Goal: Transaction & Acquisition: Book appointment/travel/reservation

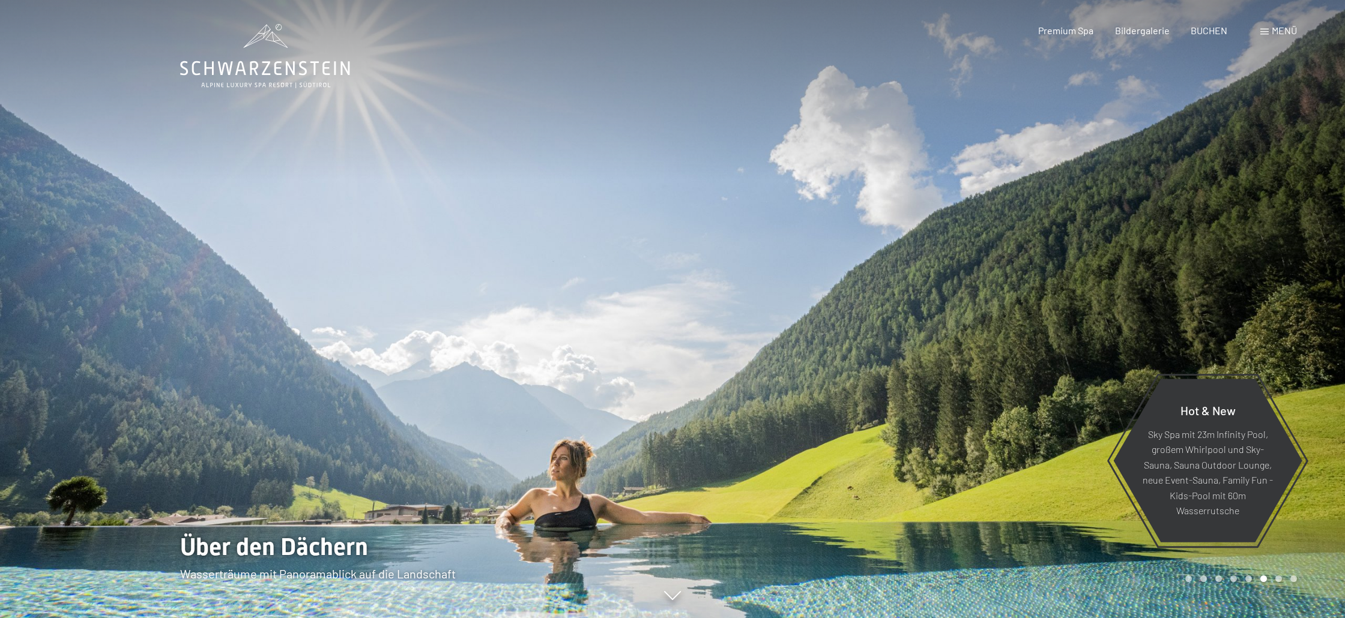
click at [962, 312] on div at bounding box center [1008, 309] width 672 height 618
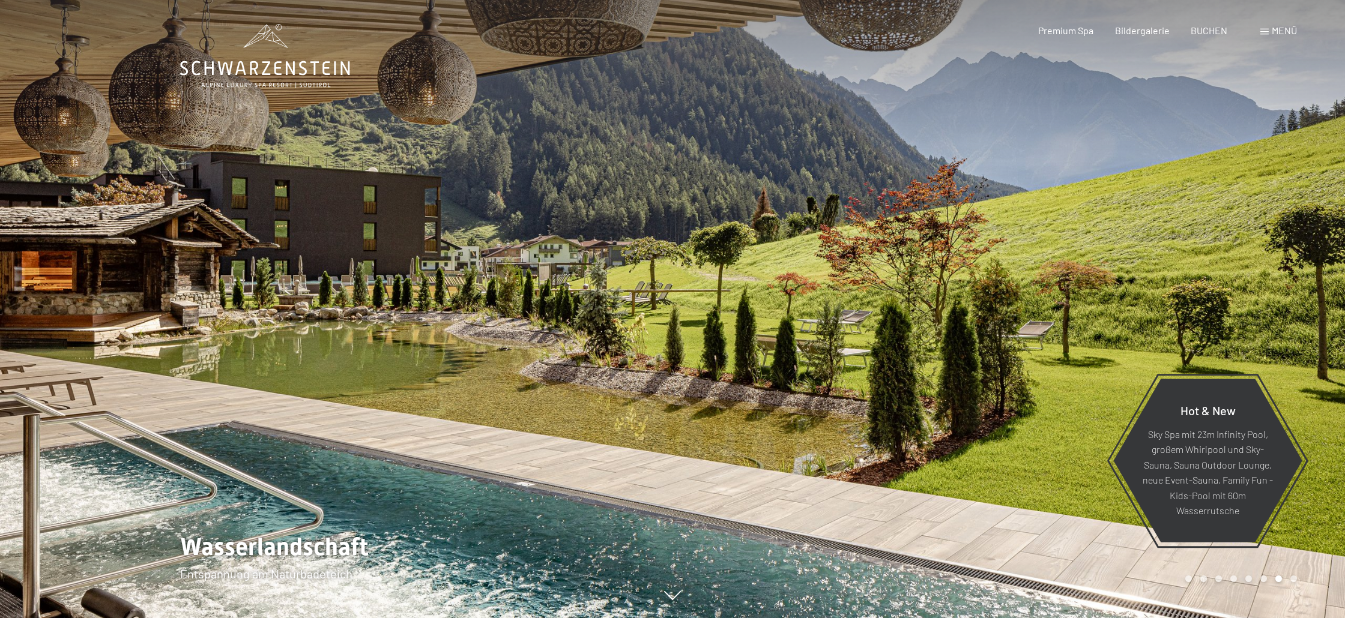
click at [1143, 320] on div at bounding box center [1008, 309] width 672 height 618
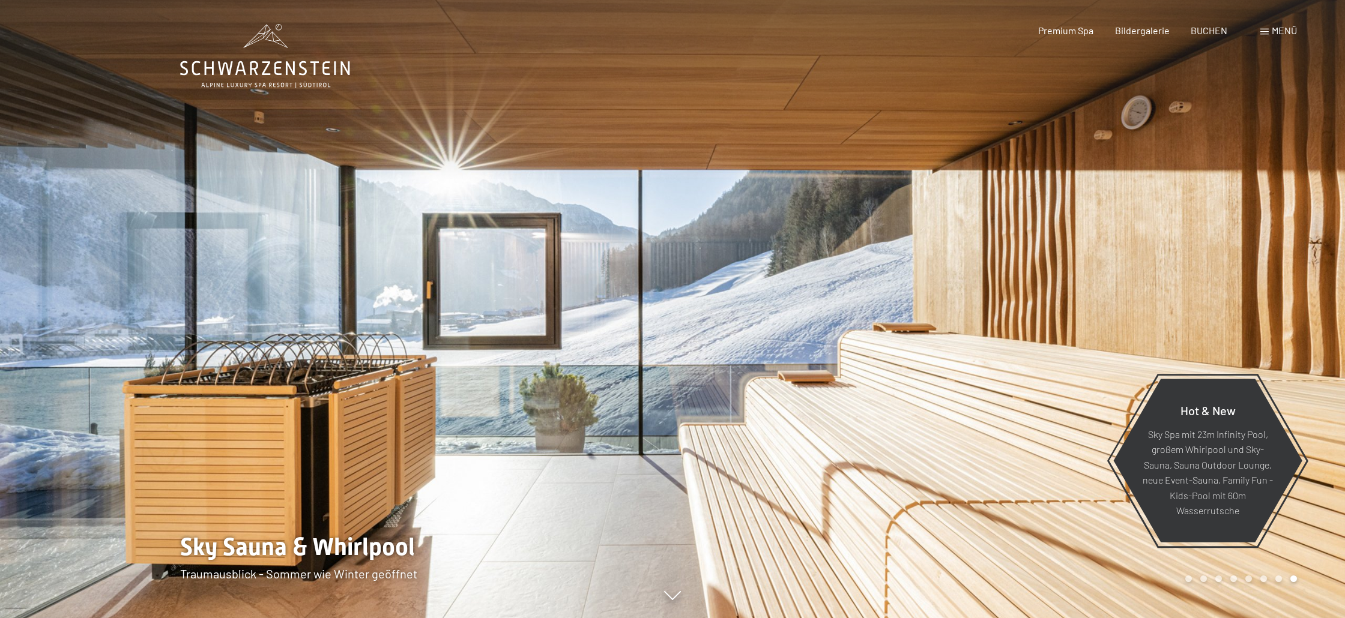
click at [1143, 320] on div at bounding box center [1008, 309] width 672 height 618
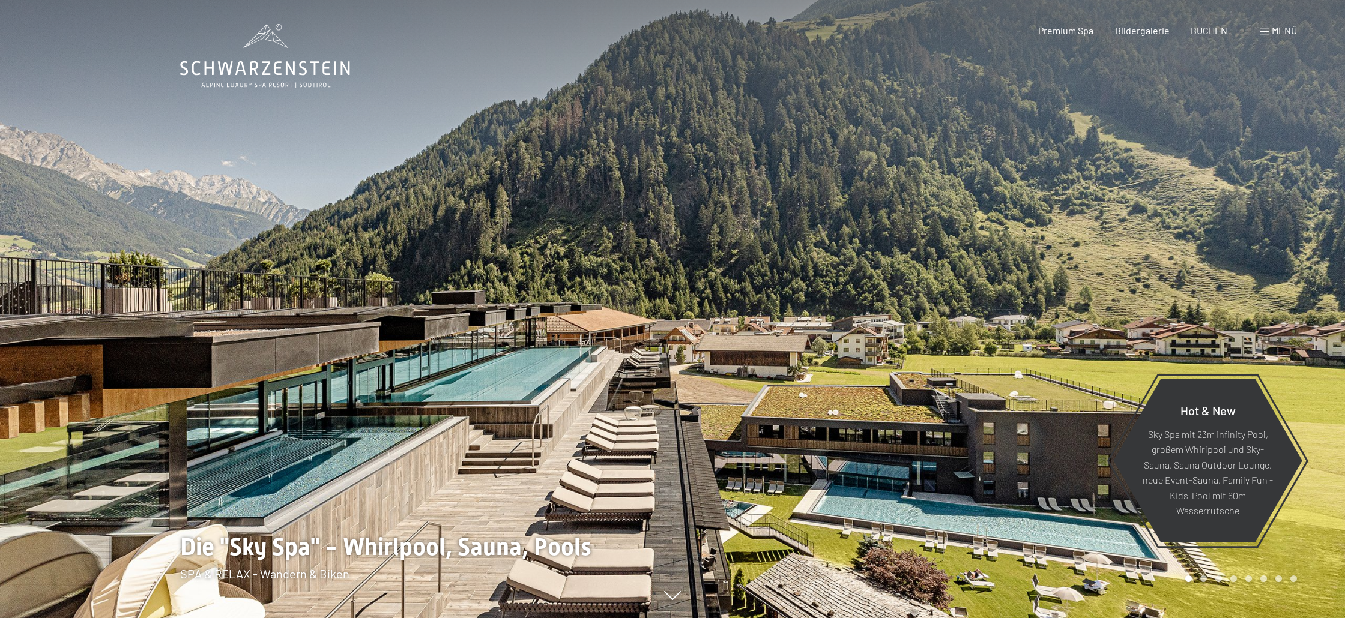
click at [1143, 320] on div at bounding box center [1008, 309] width 672 height 618
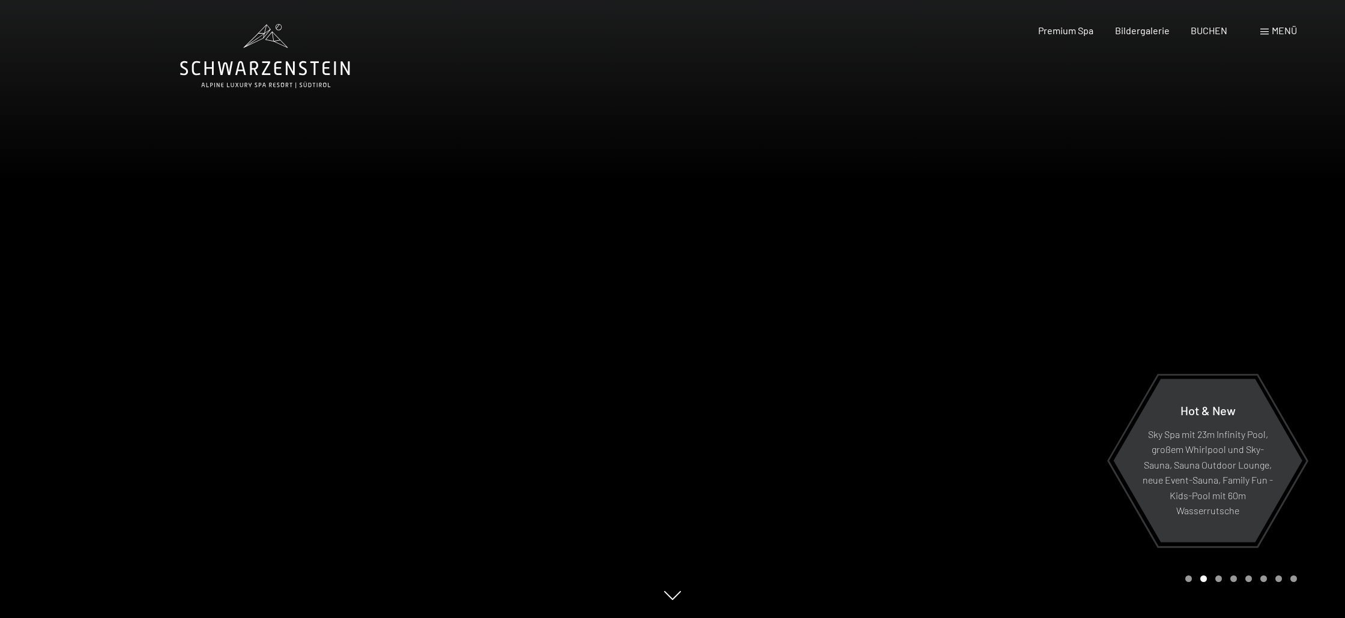
click at [1276, 34] on span "Menü" at bounding box center [1283, 30] width 25 height 11
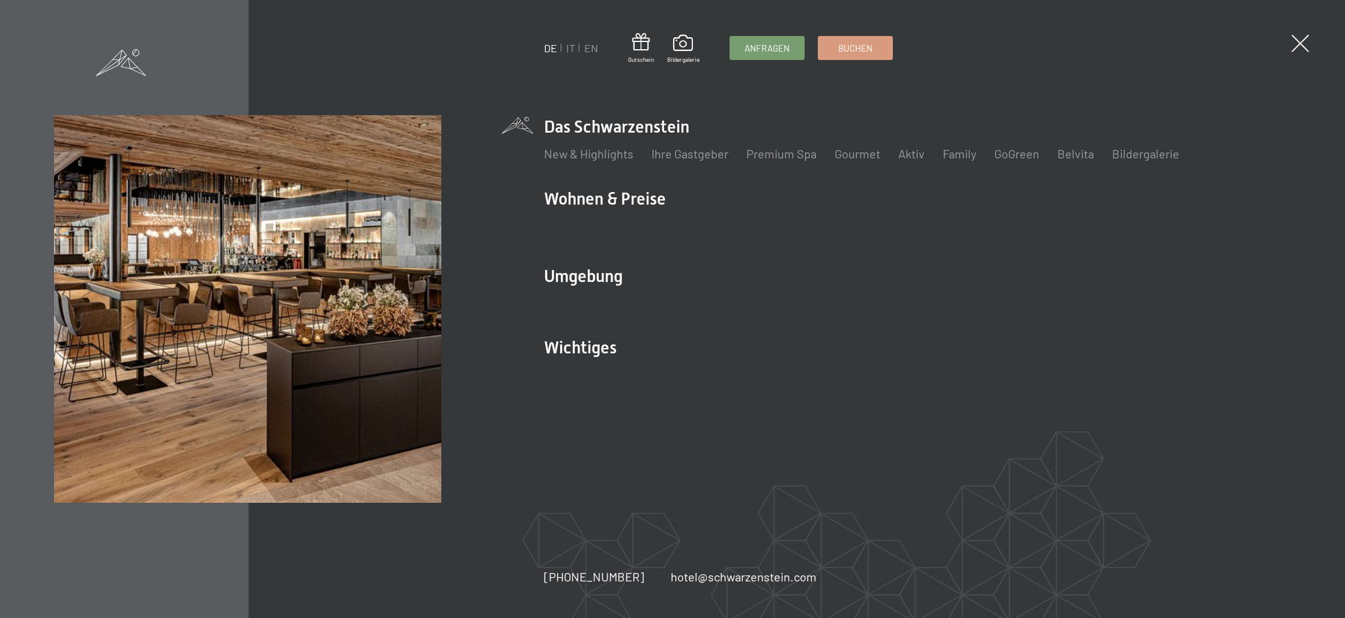
click at [978, 155] on ul "New & Highlights Ihre Gastgeber Premium Spa Gourmet Aktiv Wochenprogramm Bilder…" at bounding box center [917, 153] width 747 height 17
click at [956, 156] on link "Family" at bounding box center [959, 153] width 34 height 14
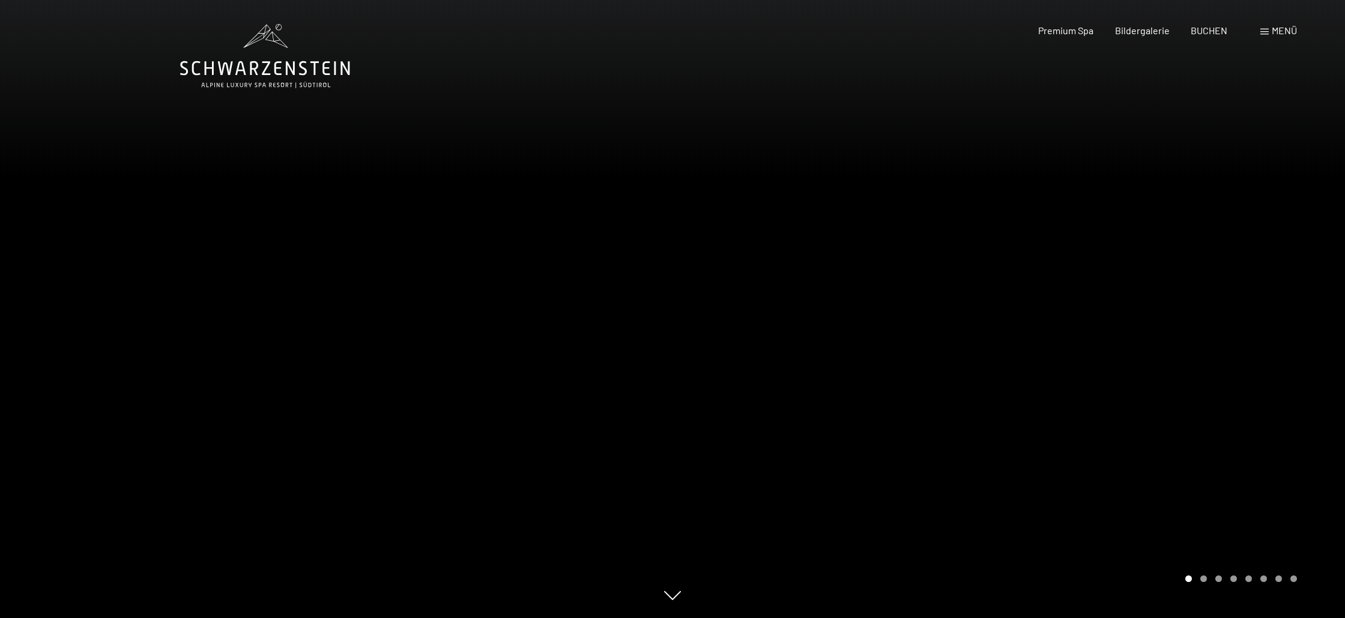
click at [1170, 371] on div at bounding box center [1008, 309] width 672 height 618
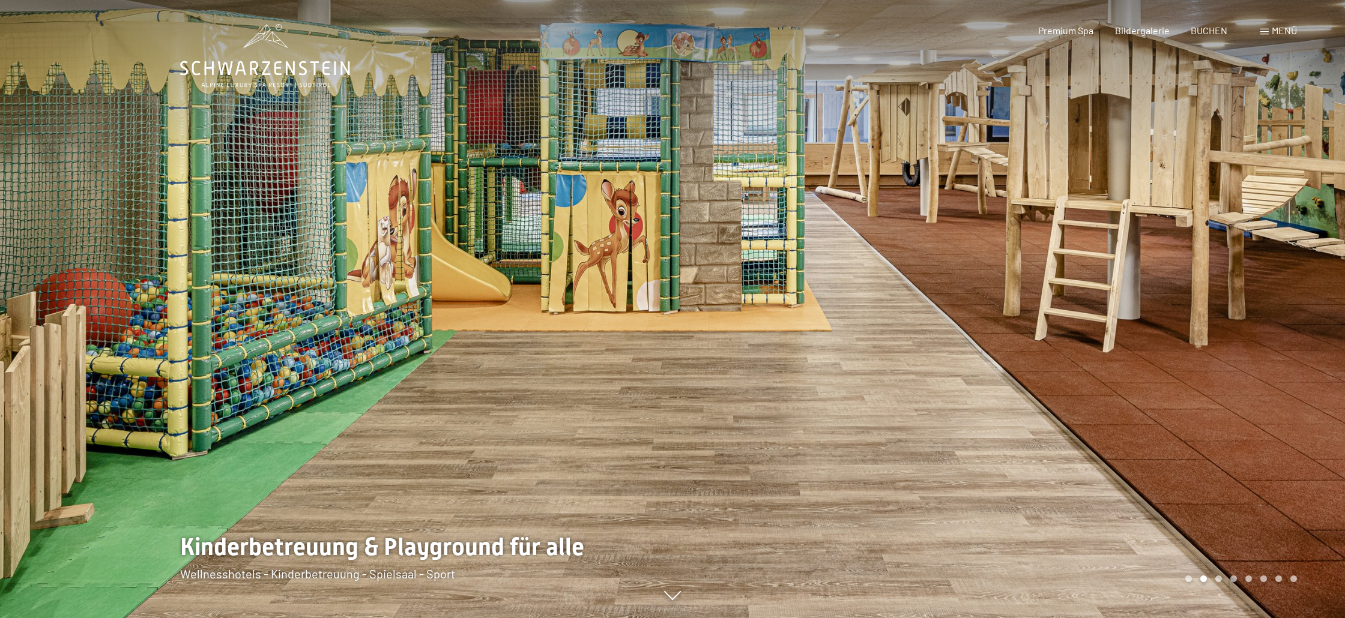
click at [1187, 370] on div at bounding box center [1008, 309] width 672 height 618
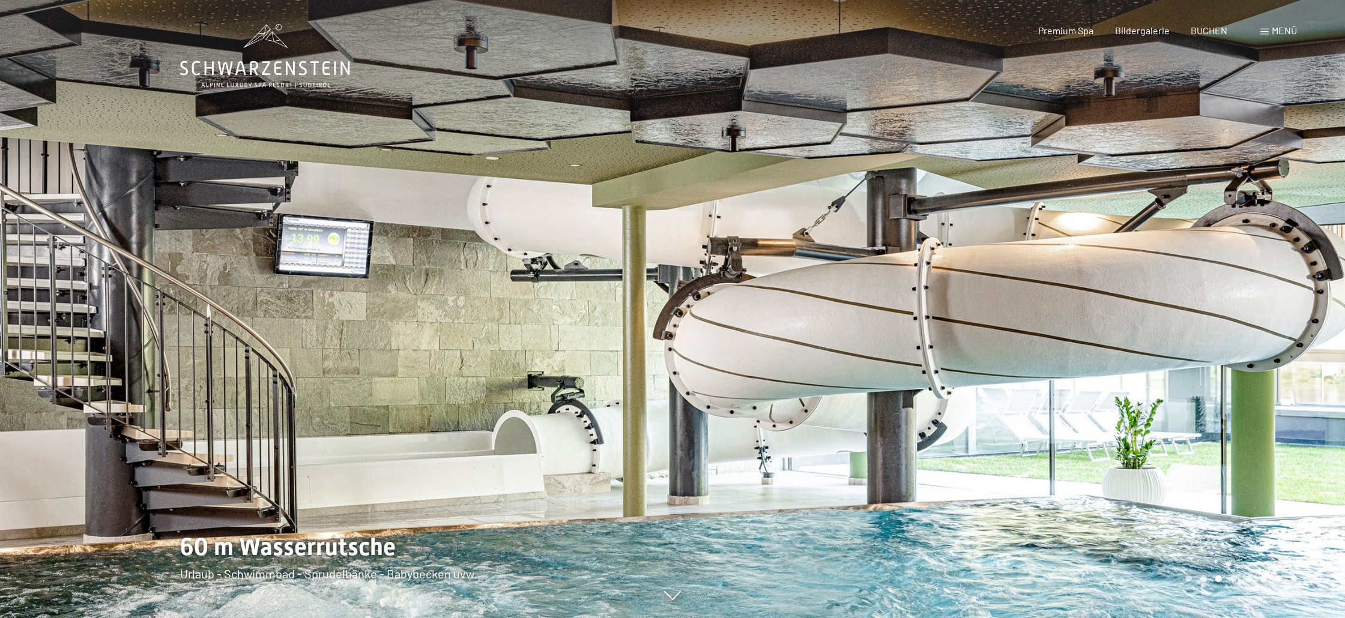
click at [1187, 370] on div at bounding box center [1008, 309] width 672 height 618
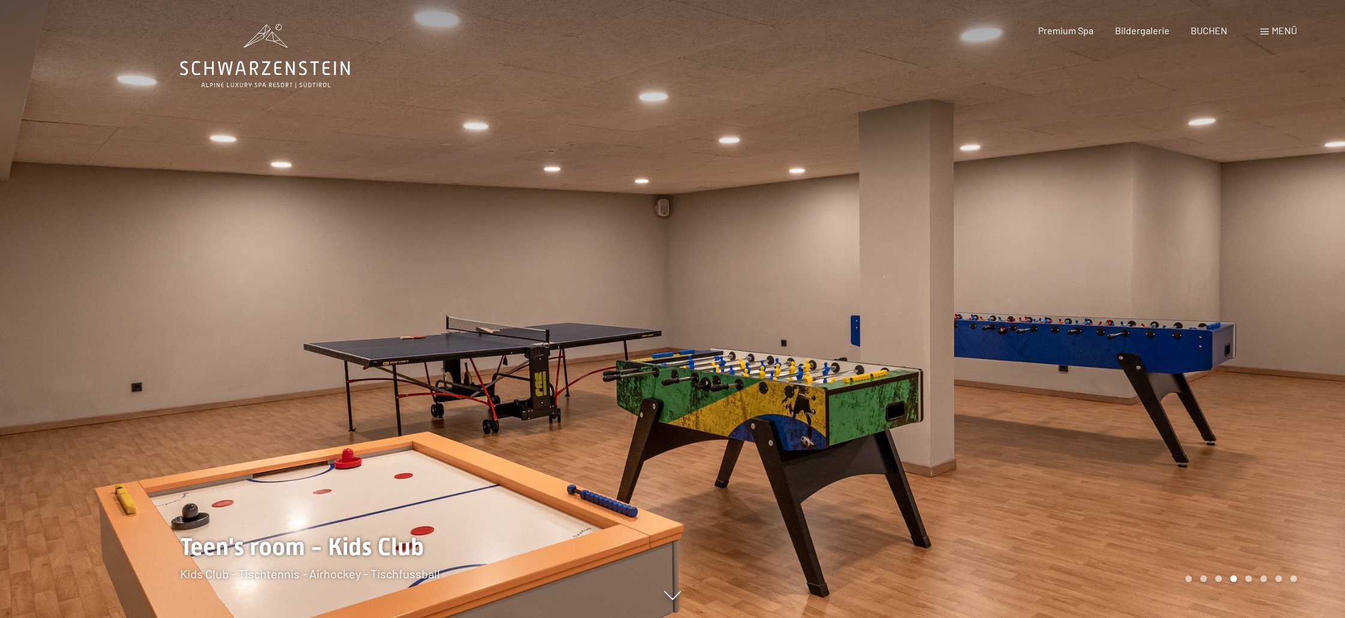
click at [1187, 370] on div at bounding box center [1008, 309] width 672 height 618
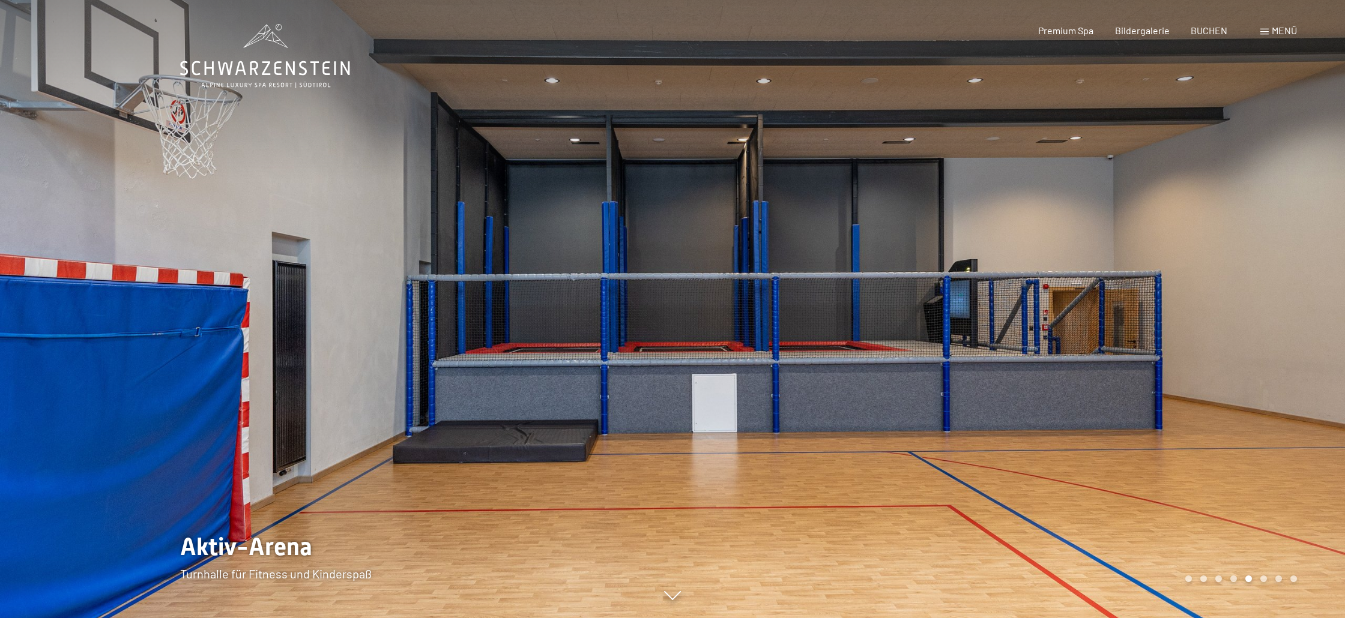
click at [1187, 370] on div at bounding box center [1008, 309] width 672 height 618
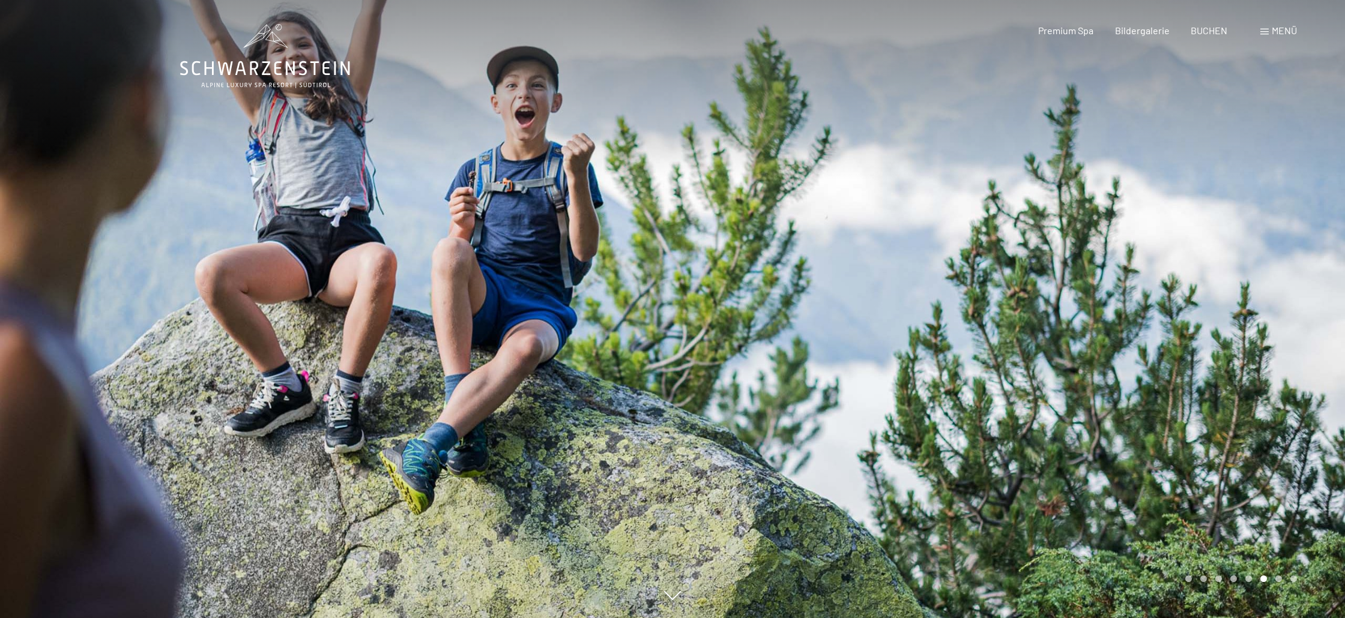
click at [1187, 370] on div at bounding box center [1008, 309] width 672 height 618
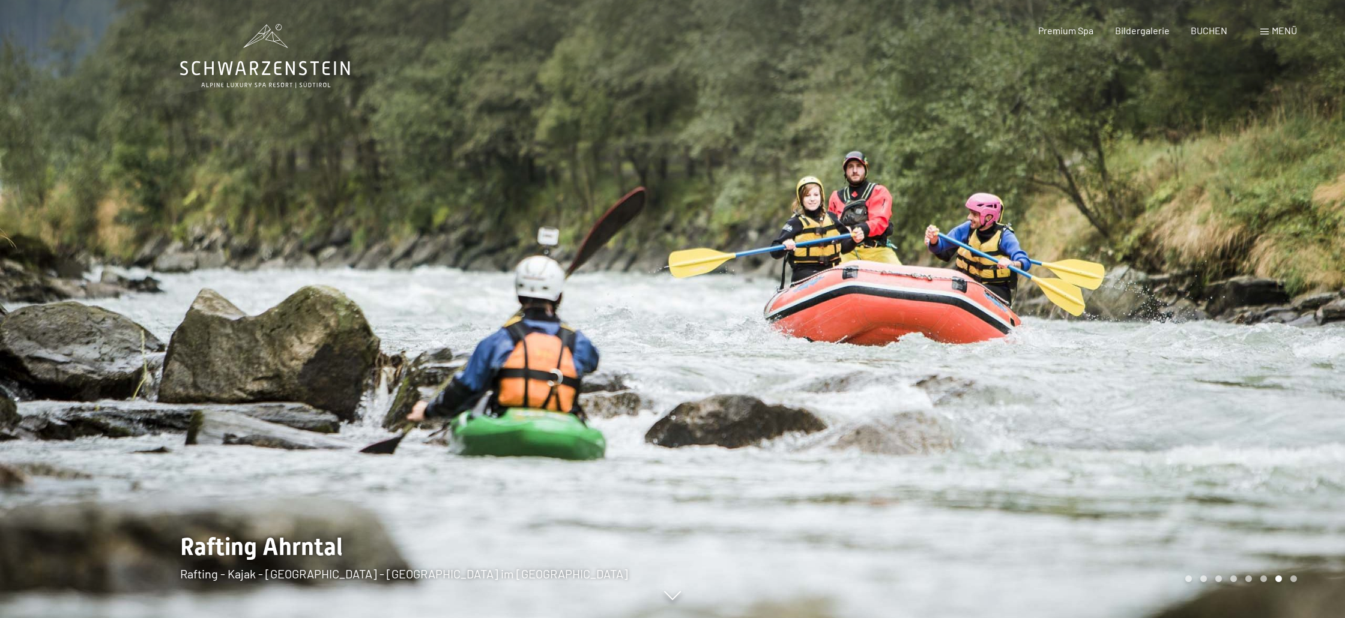
click at [1187, 370] on div at bounding box center [1008, 309] width 672 height 618
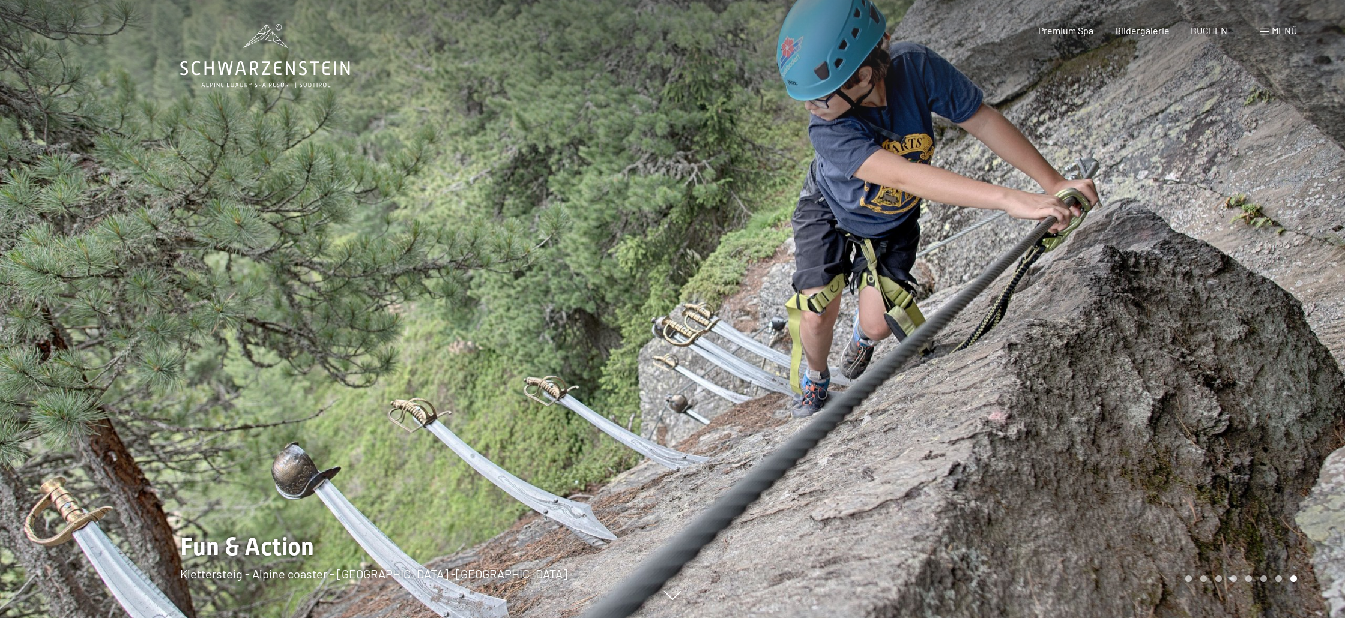
click at [1187, 370] on div at bounding box center [1008, 309] width 672 height 618
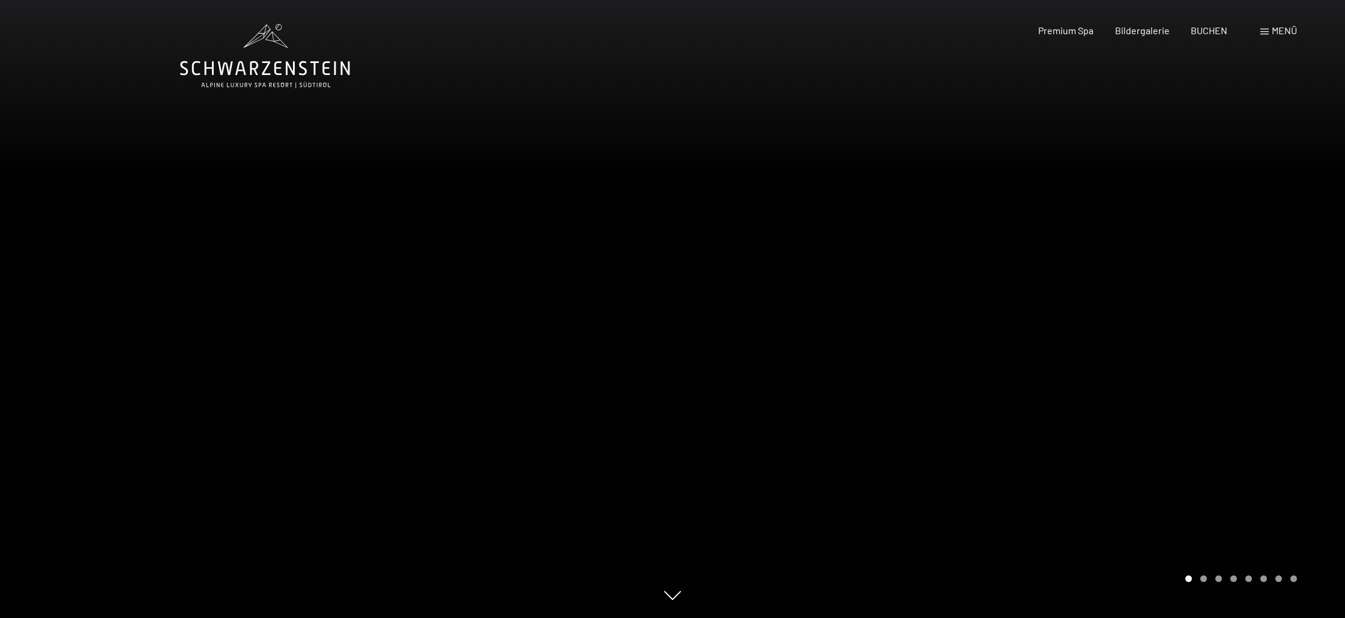
click at [1187, 370] on div at bounding box center [1008, 309] width 672 height 618
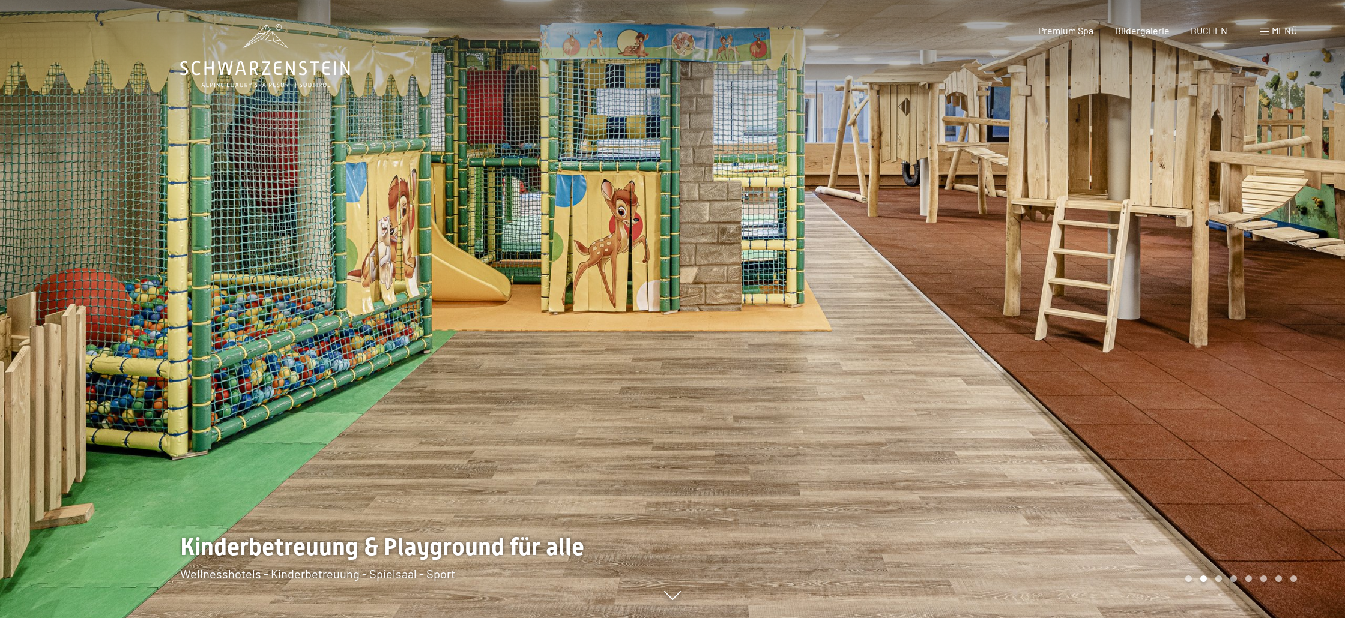
click at [1187, 370] on div at bounding box center [1008, 309] width 672 height 618
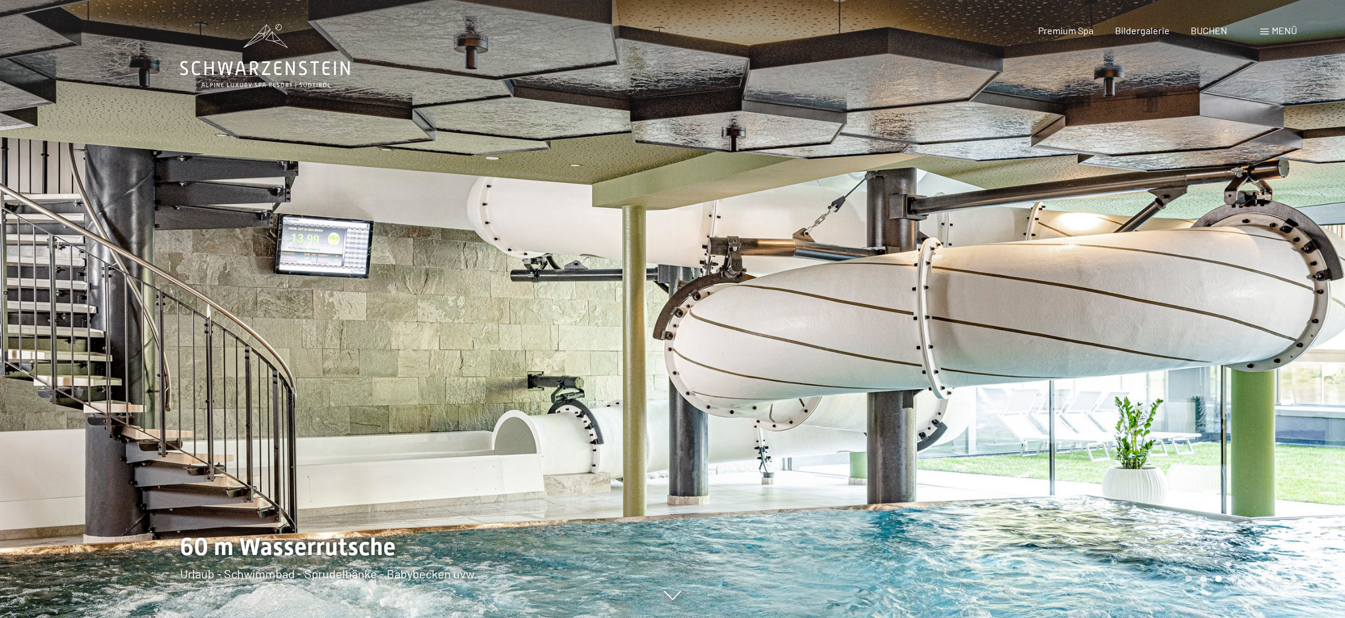
click at [1187, 370] on div at bounding box center [1008, 309] width 672 height 618
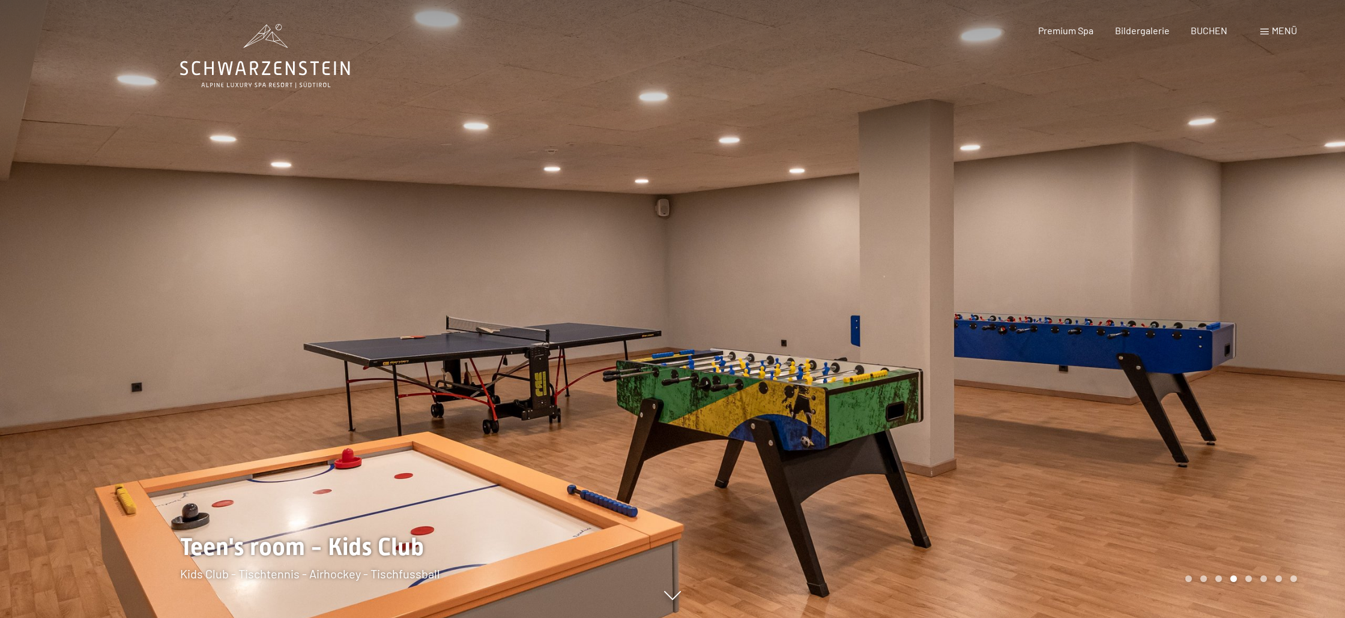
click at [1187, 370] on div at bounding box center [1008, 309] width 672 height 618
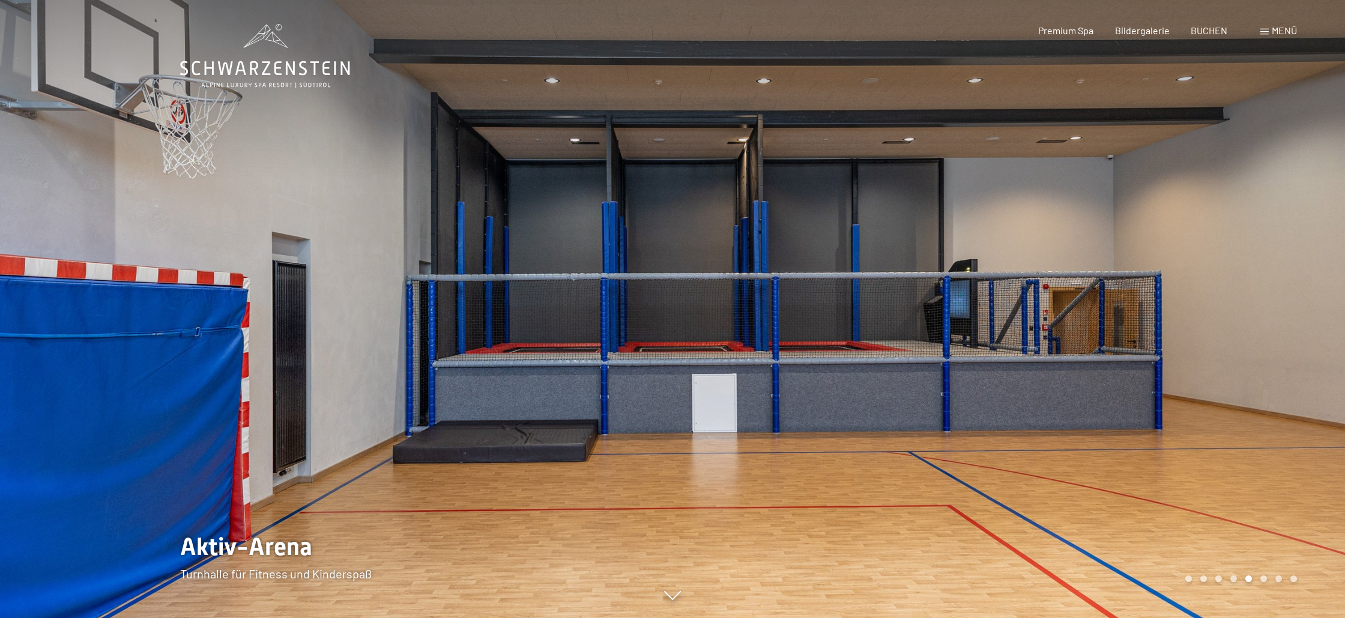
click at [1187, 370] on div at bounding box center [1008, 309] width 672 height 618
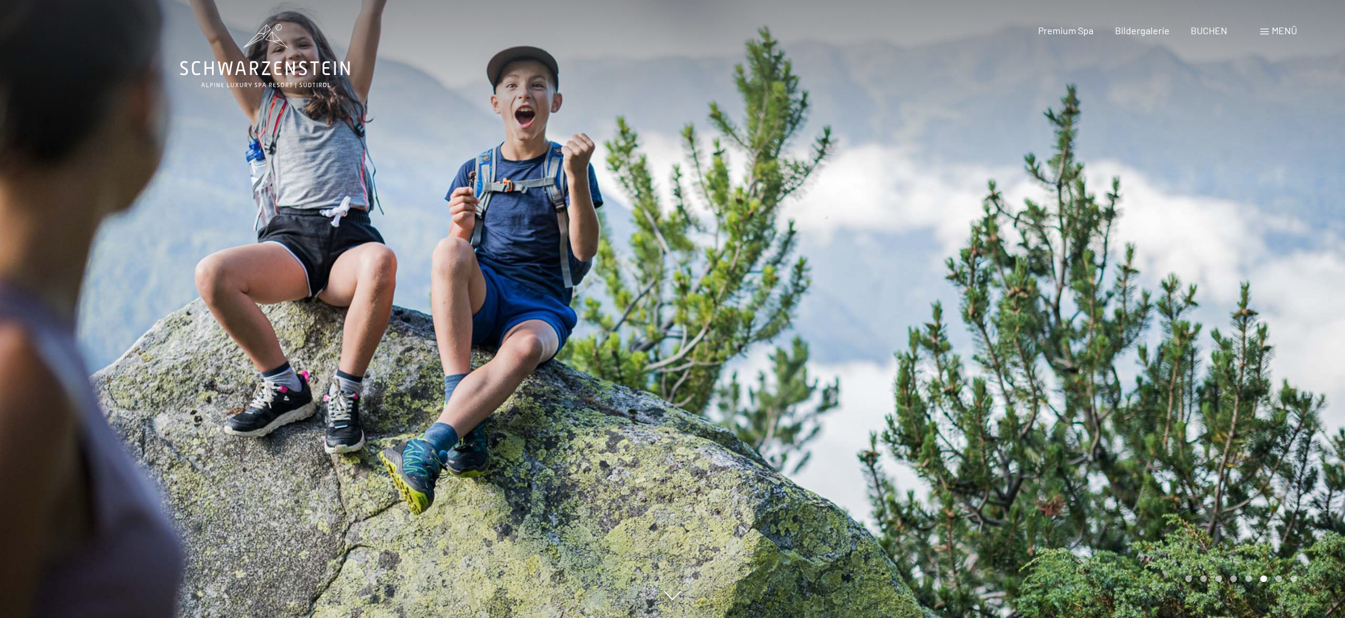
click at [1187, 370] on div at bounding box center [1008, 309] width 672 height 618
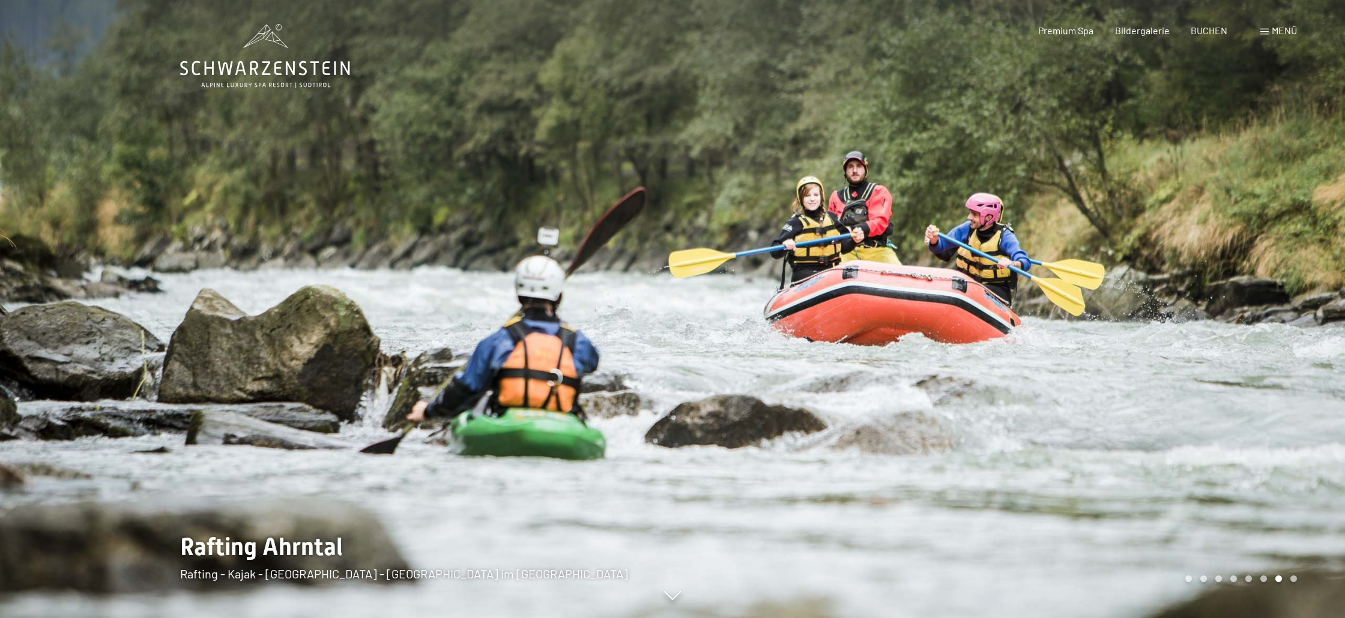
click at [1187, 370] on div at bounding box center [1008, 309] width 672 height 618
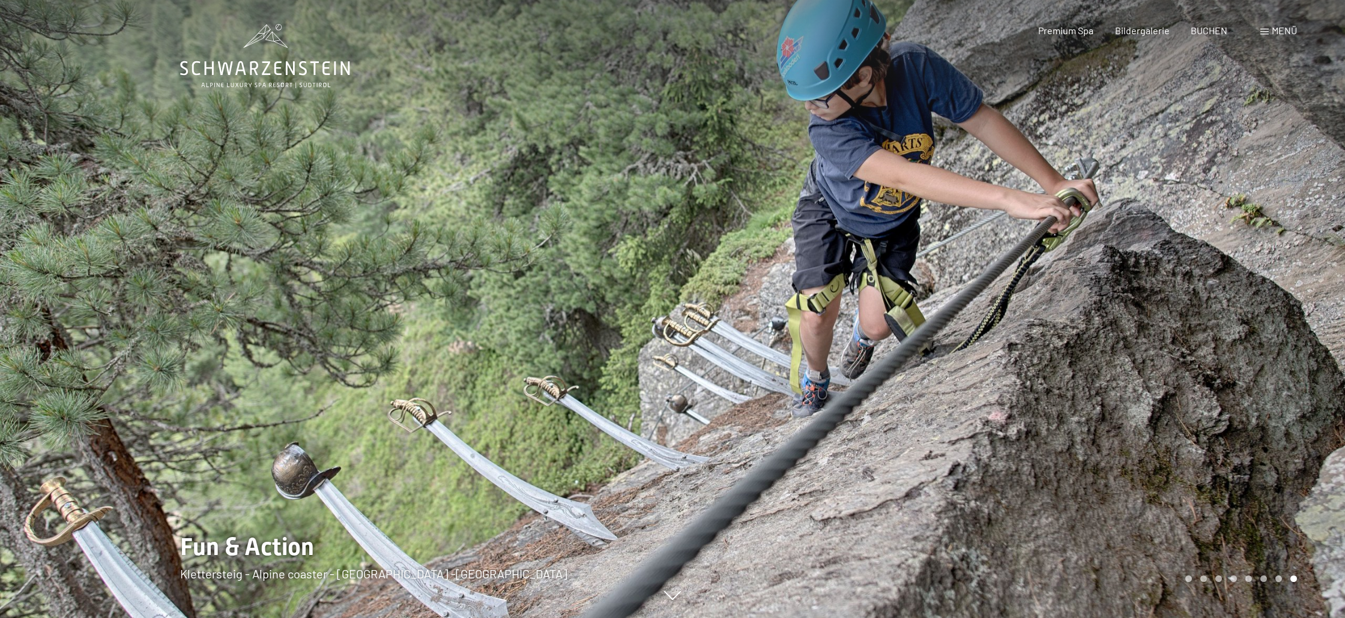
scroll to position [1, 0]
click at [1207, 28] on span "BUCHEN" at bounding box center [1208, 28] width 37 height 11
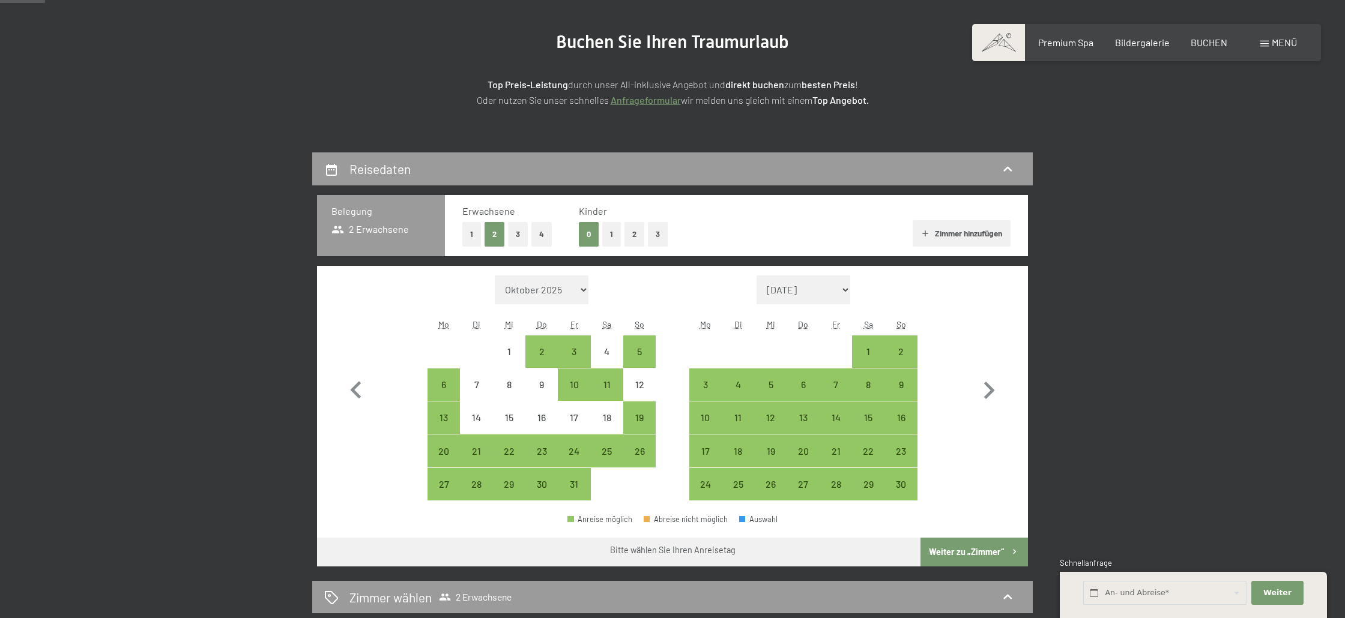
scroll to position [134, 0]
click at [574, 414] on div "17" at bounding box center [574, 427] width 30 height 30
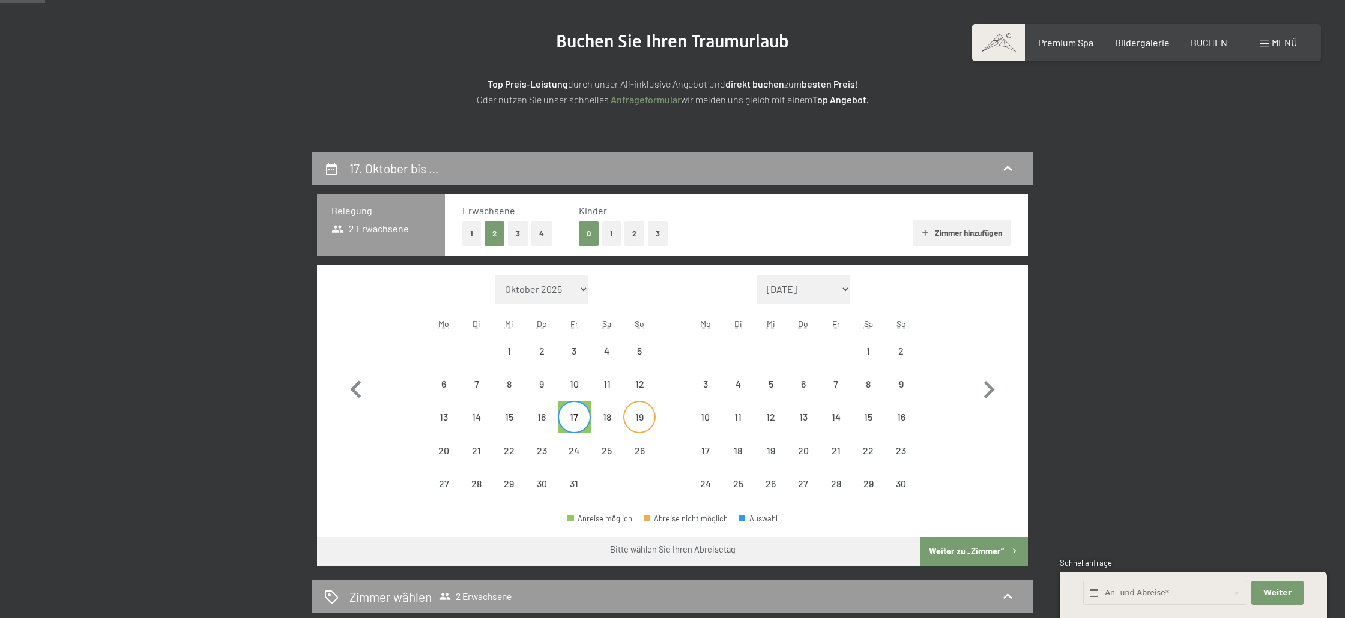
click at [638, 413] on div "19" at bounding box center [639, 427] width 30 height 30
